Goal: Transaction & Acquisition: Subscribe to service/newsletter

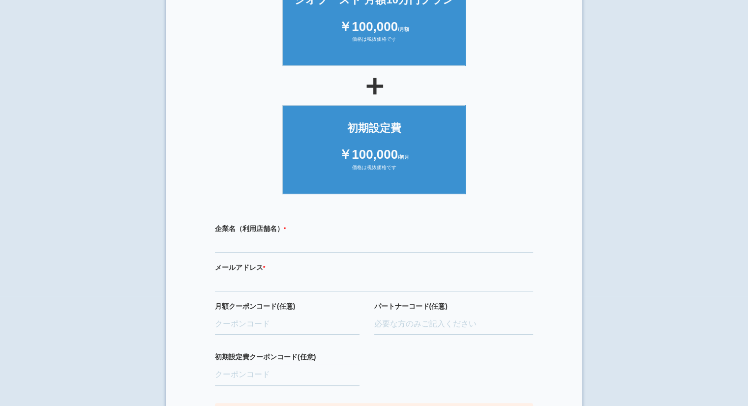
scroll to position [120, 0]
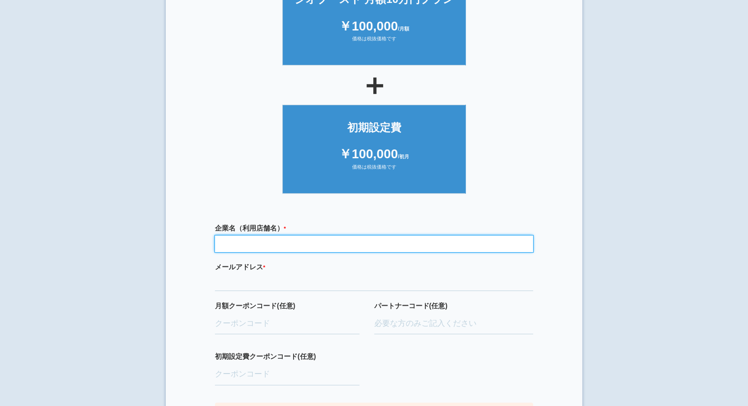
click at [276, 246] on input "text" at bounding box center [374, 243] width 318 height 17
type input "おそうじ本舗青梅インター店"
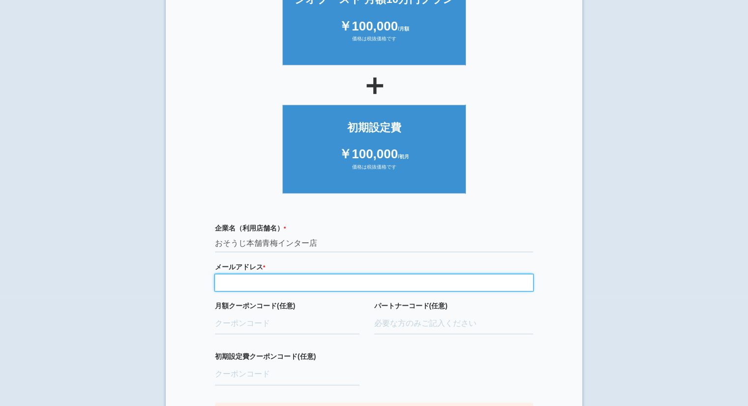
paste input "[EMAIL_ADDRESS][DOMAIN_NAME]"
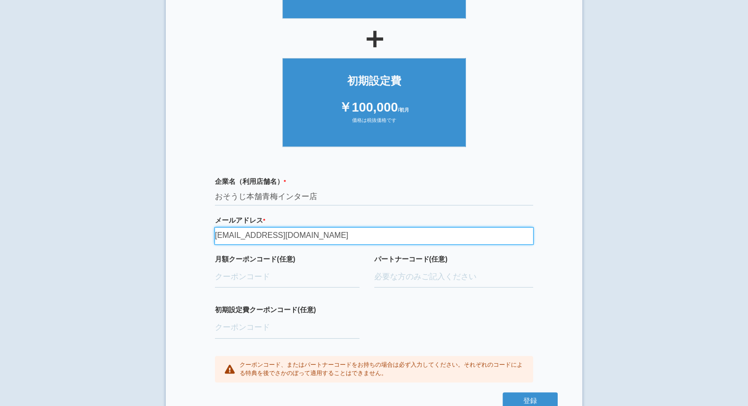
scroll to position [167, 0]
type input "maejimaclean@gmail.com"
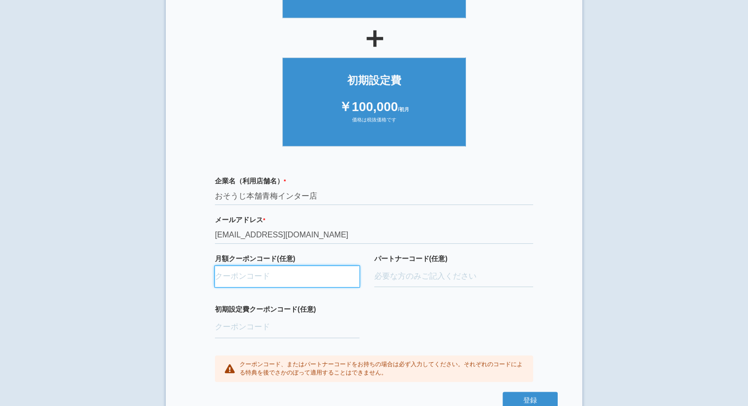
click at [289, 274] on input "月額クーポンコード(任意)" at bounding box center [287, 277] width 145 height 22
paste input "aBAaXUlM"
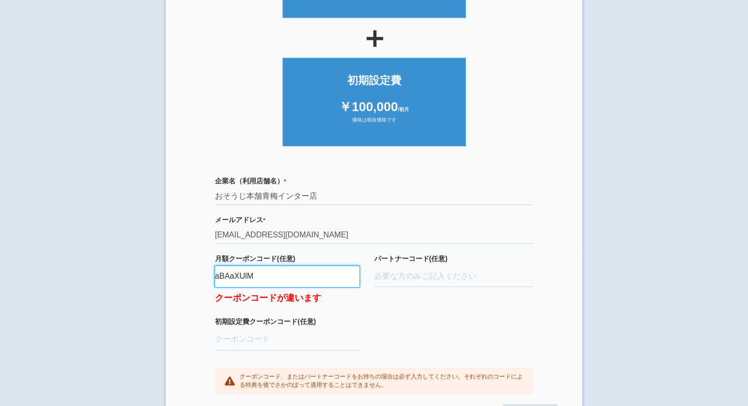
drag, startPoint x: 289, startPoint y: 278, endPoint x: 108, endPoint y: 296, distance: 181.9
click at [108, 239] on html "× ご利用開始登録 ご利用開始のお手続きをはじめます。 必要事項をご記入下さい。 ジオブースト 月額10万円プラン ￥100,000 /月額 価格は税抜価格で…" at bounding box center [374, 36] width 748 height 406
paste input "ifENW5rd"
type input "ifENW5rd"
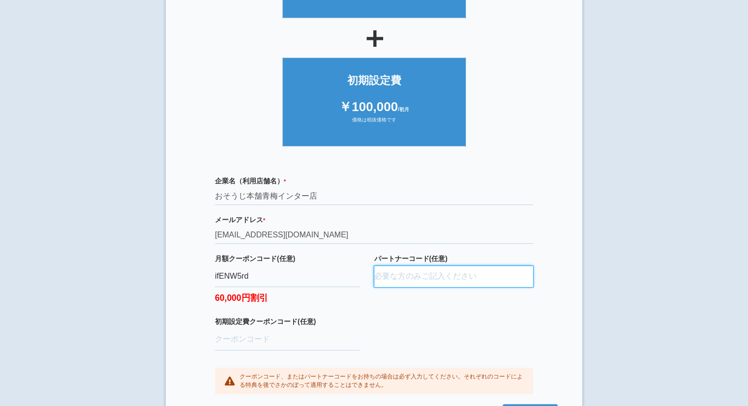
click at [422, 266] on input "パートナーコード(任意)" at bounding box center [453, 277] width 159 height 22
paste input "D24037,0003"
type input "D24037,0003"
click at [425, 322] on div "企業名（利用店舗名） * 必須項目です おそうじ本舗青梅インター店 メールアドレス * 必須項目です 正しいメールアドレスを入力してください maejimac…" at bounding box center [373, 285] width 367 height 238
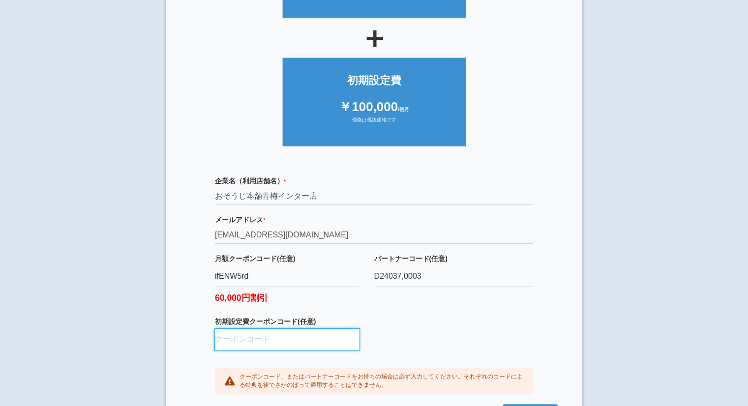
click at [317, 339] on input "初期設定費クーポンコード(任意)" at bounding box center [287, 340] width 145 height 22
paste input "aBAaXUlM"
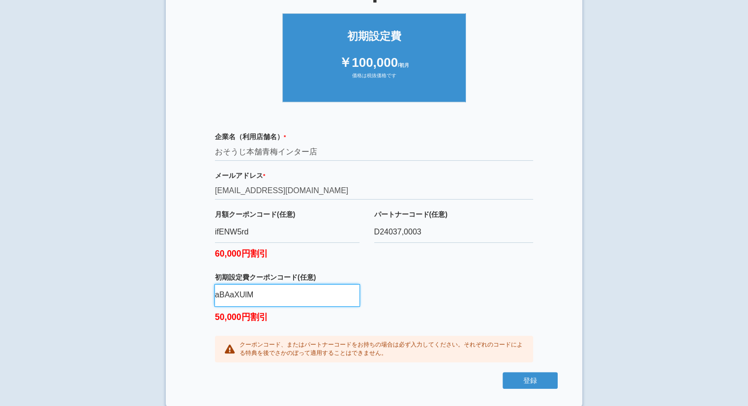
scroll to position [212, 0]
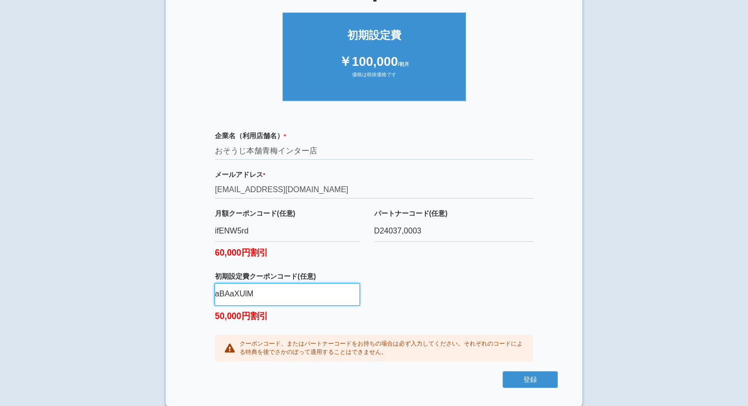
type input "aBAaXUlM"
click at [515, 297] on div "企業名（利用店舗名） * 必須項目です おそうじ本舗青梅インター店 メールアドレス * 必須項目です 正しいメールアドレスを入力してください maejimac…" at bounding box center [373, 246] width 367 height 251
click at [531, 379] on button "登録" at bounding box center [529, 379] width 55 height 17
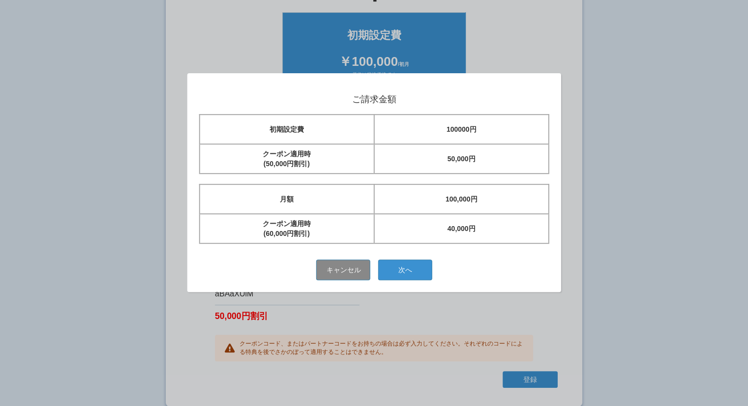
click at [191, 74] on div "ご請求金額 初期設定費 100000円 クーポン適用時 (50,000円割引) 50,000円 月額 100,000円 クーポン適用時 (60,000円割引)…" at bounding box center [374, 182] width 374 height 219
click at [197, 75] on div "ご請求金額 初期設定費 100000円 クーポン適用時 (50,000円割引) 50,000円 月額 100,000円 クーポン適用時 (60,000円割引)…" at bounding box center [374, 182] width 374 height 219
click at [192, 77] on div "ご請求金額 初期設定費 100000円 クーポン適用時 (50,000円割引) 50,000円 月額 100,000円 クーポン適用時 (60,000円割引)…" at bounding box center [374, 182] width 374 height 219
drag, startPoint x: 186, startPoint y: 71, endPoint x: 419, endPoint y: 168, distance: 251.7
click at [419, 168] on div "ご請求金額 初期設定費 100000円 クーポン適用時 (50,000円割引) 50,000円 月額 100,000円 クーポン適用時 (60,000円割引)…" at bounding box center [374, 203] width 748 height 406
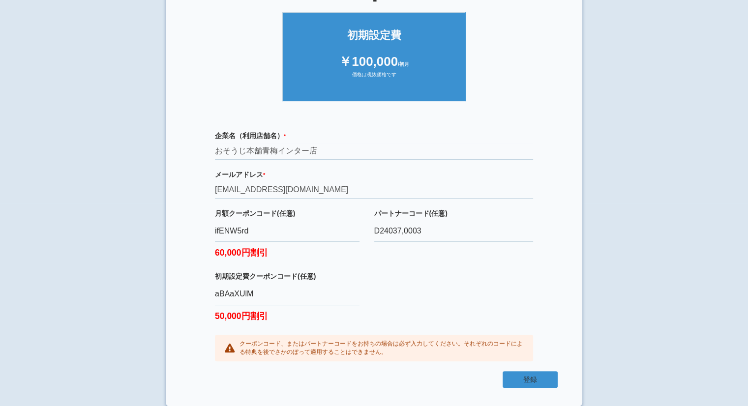
click at [542, 379] on button "登録" at bounding box center [529, 379] width 55 height 17
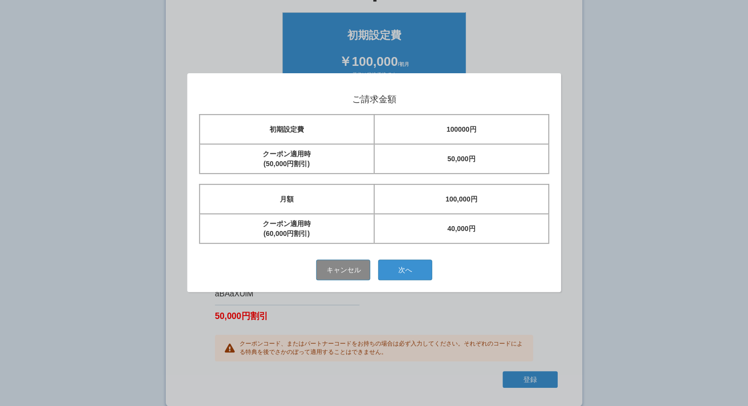
click at [510, 240] on td "40,000円" at bounding box center [461, 228] width 175 height 29
click at [144, 133] on div "ご請求金額 初期設定費 100000円 クーポン適用時 (50,000円割引) 50,000円 月額 100,000円 クーポン適用時 (60,000円割引)…" at bounding box center [374, 203] width 748 height 406
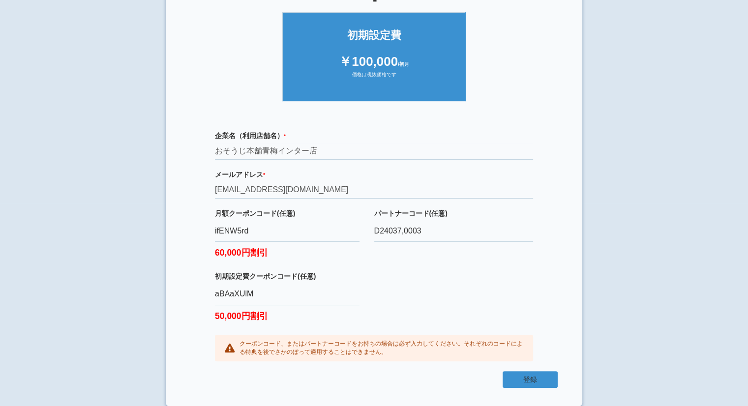
click at [526, 376] on button "登録" at bounding box center [529, 379] width 55 height 17
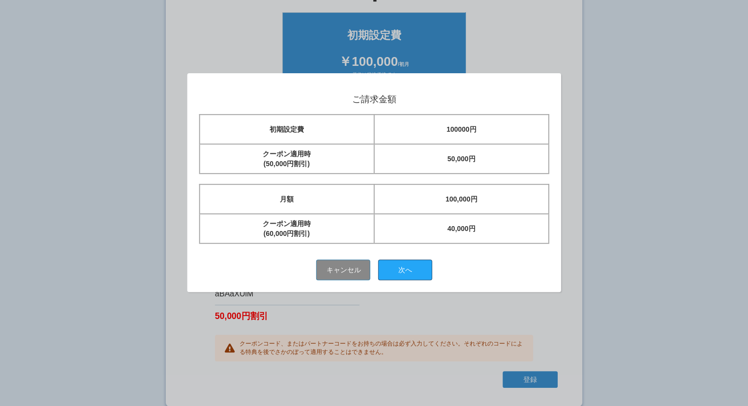
click at [405, 273] on button "次へ" at bounding box center [405, 270] width 54 height 21
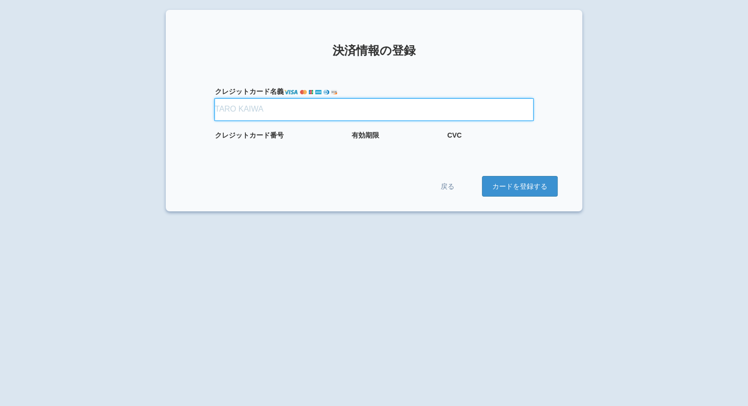
click at [247, 113] on input "クレジット カード名義" at bounding box center [374, 110] width 318 height 22
type input "[PERSON_NAME]"
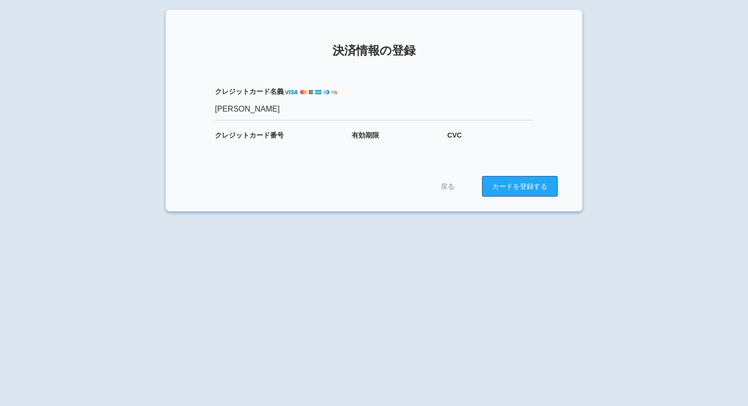
click at [526, 183] on button "カードを登録する" at bounding box center [520, 186] width 76 height 21
